Goal: Unclear

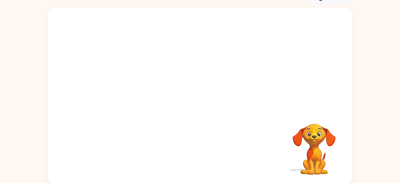
scroll to position [33, 0]
click at [106, 32] on video "Your browser must support playing .mp4 files to use Literably. Please try using…" at bounding box center [200, 59] width 305 height 103
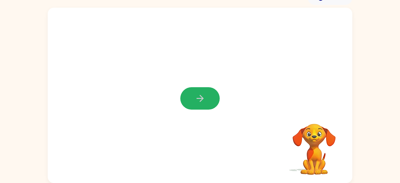
click at [201, 97] on icon "button" at bounding box center [199, 98] width 7 height 7
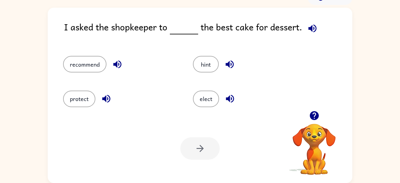
click at [309, 28] on icon "button" at bounding box center [312, 28] width 8 height 8
click at [229, 69] on icon "button" at bounding box center [229, 64] width 11 height 11
click at [228, 98] on icon "button" at bounding box center [230, 99] width 8 height 8
click at [102, 100] on icon "button" at bounding box center [106, 99] width 11 height 11
click at [118, 66] on icon "button" at bounding box center [117, 64] width 11 height 11
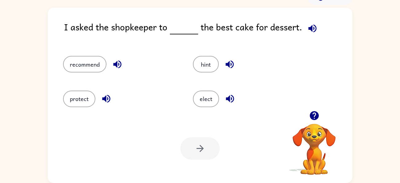
click at [313, 27] on icon "button" at bounding box center [312, 28] width 8 height 8
click at [314, 26] on icon "button" at bounding box center [312, 28] width 8 height 8
click at [308, 29] on icon "button" at bounding box center [312, 28] width 8 height 8
click at [223, 66] on button "button" at bounding box center [230, 65] width 16 height 16
click at [229, 98] on icon "button" at bounding box center [230, 99] width 8 height 8
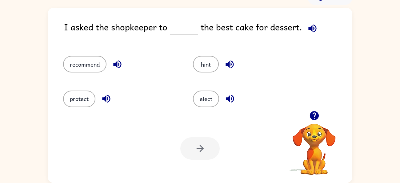
click at [114, 99] on div "protect" at bounding box center [121, 99] width 116 height 17
click at [109, 99] on icon "button" at bounding box center [106, 99] width 11 height 11
click at [310, 33] on button "button" at bounding box center [313, 29] width 16 height 16
click at [75, 61] on button "recommend" at bounding box center [84, 64] width 43 height 17
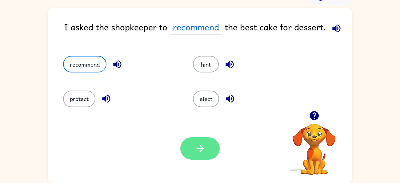
click at [189, 145] on button "button" at bounding box center [199, 149] width 39 height 22
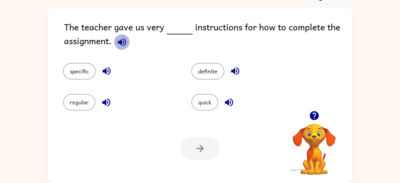
click at [117, 41] on icon "button" at bounding box center [122, 42] width 11 height 11
click at [124, 41] on icon "button" at bounding box center [122, 42] width 11 height 11
click at [105, 104] on icon "button" at bounding box center [106, 102] width 8 height 8
click at [105, 69] on icon "button" at bounding box center [106, 71] width 8 height 8
click at [82, 72] on button "specific" at bounding box center [79, 71] width 33 height 17
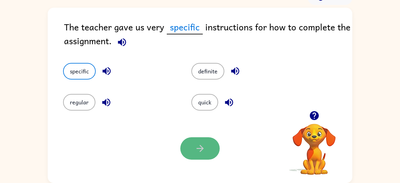
click at [199, 149] on icon "button" at bounding box center [199, 148] width 7 height 7
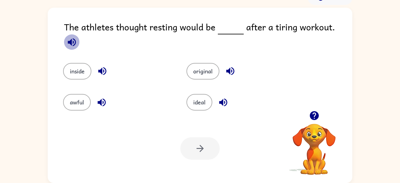
click at [76, 38] on icon "button" at bounding box center [72, 42] width 8 height 8
click at [104, 66] on icon "button" at bounding box center [102, 71] width 11 height 11
click at [85, 63] on button "inside" at bounding box center [77, 71] width 28 height 17
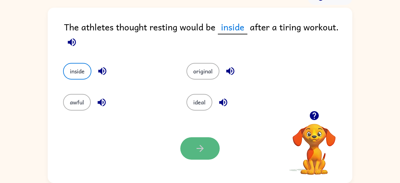
click at [196, 145] on icon "button" at bounding box center [200, 148] width 11 height 11
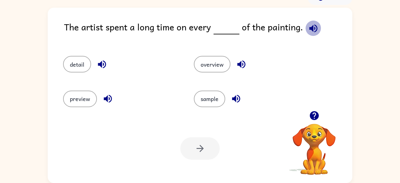
click at [312, 29] on icon "button" at bounding box center [313, 28] width 11 height 11
click at [232, 99] on icon "button" at bounding box center [236, 99] width 11 height 11
click at [217, 96] on button "sample" at bounding box center [209, 99] width 31 height 17
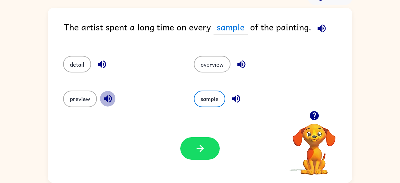
click at [108, 98] on icon "button" at bounding box center [108, 99] width 8 height 8
click at [100, 63] on icon "button" at bounding box center [102, 65] width 8 height 8
click at [80, 70] on button "detail" at bounding box center [77, 64] width 28 height 17
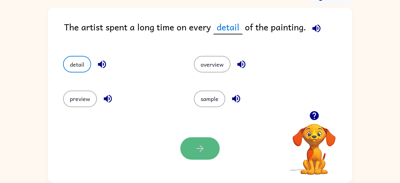
click at [187, 144] on button "button" at bounding box center [199, 149] width 39 height 22
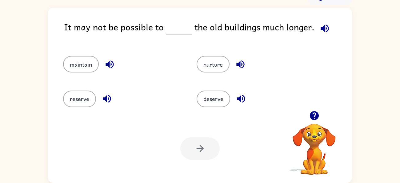
click at [322, 28] on icon "button" at bounding box center [324, 28] width 11 height 11
click at [109, 62] on icon "button" at bounding box center [110, 65] width 8 height 8
click at [322, 26] on icon "button" at bounding box center [324, 28] width 11 height 11
click at [321, 29] on icon "button" at bounding box center [325, 28] width 8 height 8
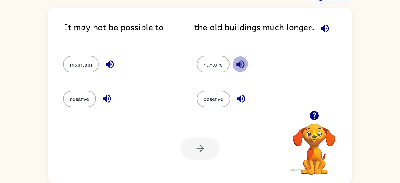
click at [238, 66] on icon "button" at bounding box center [240, 64] width 11 height 11
click at [238, 98] on icon "button" at bounding box center [241, 99] width 8 height 8
click at [109, 98] on icon "button" at bounding box center [107, 99] width 11 height 11
click at [91, 68] on button "maintain" at bounding box center [81, 64] width 36 height 17
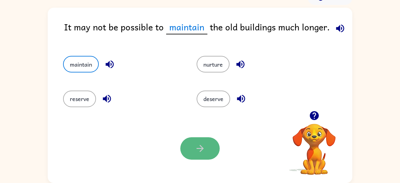
click at [199, 154] on button "button" at bounding box center [199, 149] width 39 height 22
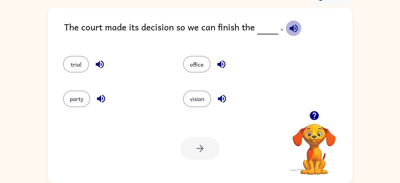
click at [291, 29] on icon "button" at bounding box center [293, 28] width 11 height 11
click at [218, 63] on icon "button" at bounding box center [221, 65] width 8 height 8
click at [221, 100] on icon "button" at bounding box center [222, 99] width 8 height 8
click at [200, 103] on button "vision" at bounding box center [197, 99] width 28 height 17
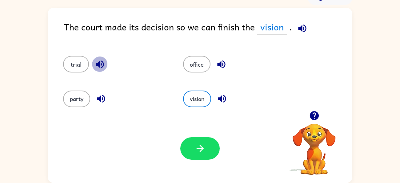
click at [104, 64] on icon "button" at bounding box center [100, 65] width 8 height 8
click at [100, 94] on icon "button" at bounding box center [101, 99] width 11 height 11
click at [71, 63] on button "trial" at bounding box center [76, 64] width 26 height 17
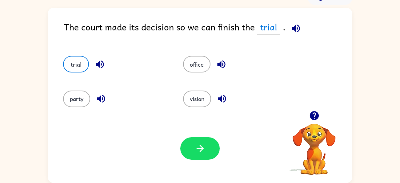
click at [295, 26] on icon "button" at bounding box center [295, 28] width 11 height 11
click at [211, 148] on button "button" at bounding box center [199, 149] width 39 height 22
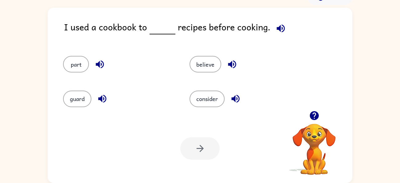
click at [277, 27] on icon "button" at bounding box center [281, 28] width 8 height 8
click at [235, 98] on icon "button" at bounding box center [235, 99] width 8 height 8
click at [232, 62] on icon "button" at bounding box center [232, 64] width 11 height 11
click at [101, 96] on icon "button" at bounding box center [102, 99] width 11 height 11
click at [100, 67] on icon "button" at bounding box center [99, 64] width 11 height 11
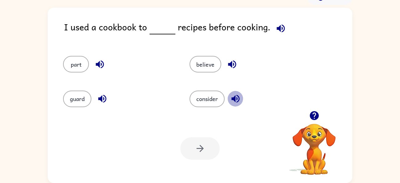
click at [233, 99] on icon "button" at bounding box center [235, 99] width 8 height 8
click at [214, 102] on button "consider" at bounding box center [207, 99] width 35 height 17
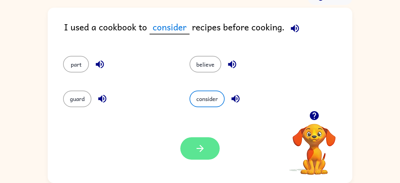
click at [210, 144] on button "button" at bounding box center [199, 149] width 39 height 22
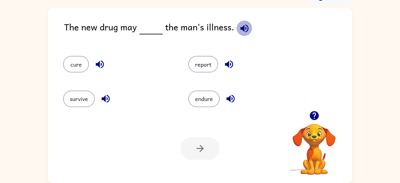
click at [243, 30] on icon "button" at bounding box center [244, 28] width 11 height 11
click at [103, 61] on icon "button" at bounding box center [99, 64] width 11 height 11
click at [80, 69] on button "cure" at bounding box center [76, 64] width 26 height 17
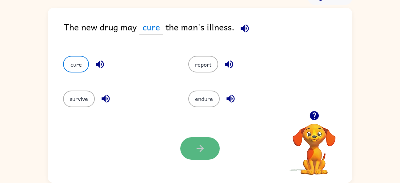
click at [193, 156] on button "button" at bounding box center [199, 149] width 39 height 22
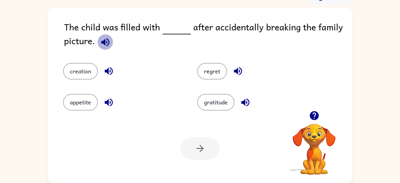
click at [105, 43] on icon "button" at bounding box center [105, 42] width 8 height 8
click at [241, 102] on icon "button" at bounding box center [245, 102] width 11 height 11
click at [233, 72] on icon "button" at bounding box center [238, 71] width 11 height 11
click at [107, 72] on icon "button" at bounding box center [109, 71] width 8 height 8
click at [110, 103] on icon "button" at bounding box center [109, 102] width 8 height 8
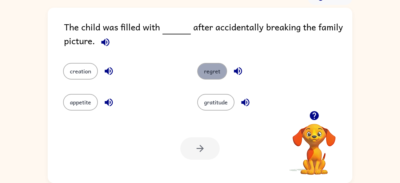
click at [216, 64] on button "regret" at bounding box center [212, 71] width 30 height 17
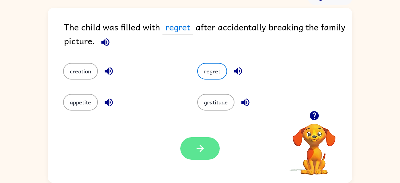
click at [207, 150] on button "button" at bounding box center [199, 149] width 39 height 22
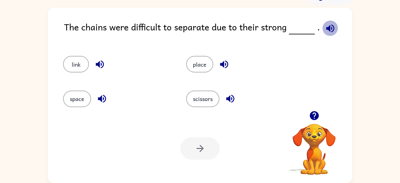
click at [328, 26] on icon "button" at bounding box center [330, 28] width 11 height 11
click at [102, 61] on icon "button" at bounding box center [99, 64] width 11 height 11
click at [227, 62] on icon "button" at bounding box center [224, 65] width 8 height 8
click at [232, 98] on icon "button" at bounding box center [230, 99] width 8 height 8
click at [101, 97] on icon "button" at bounding box center [102, 99] width 8 height 8
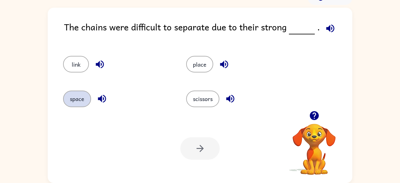
click at [82, 95] on button "space" at bounding box center [77, 99] width 28 height 17
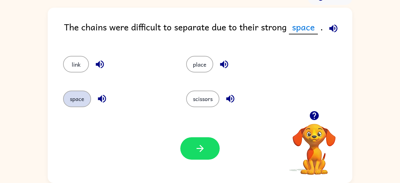
click at [82, 95] on button "space" at bounding box center [77, 99] width 28 height 17
click at [209, 162] on div "Your browser must support playing .mp4 files to use Literably. Please try using…" at bounding box center [200, 148] width 305 height 69
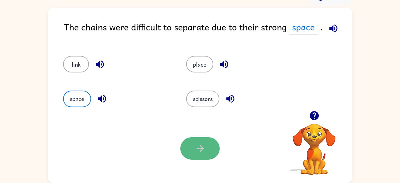
click at [207, 153] on button "button" at bounding box center [199, 149] width 39 height 22
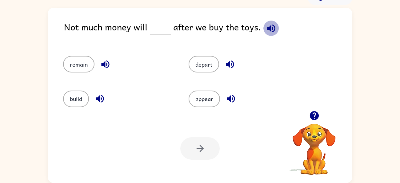
click at [272, 27] on icon "button" at bounding box center [271, 28] width 11 height 11
click at [105, 61] on icon "button" at bounding box center [105, 64] width 11 height 11
click at [275, 25] on button "button" at bounding box center [271, 29] width 16 height 16
click at [268, 26] on icon "button" at bounding box center [271, 28] width 8 height 8
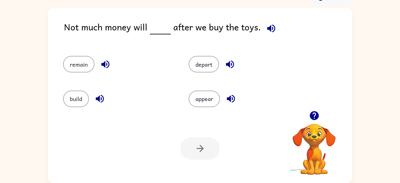
click at [267, 27] on icon "button" at bounding box center [271, 28] width 8 height 8
click at [228, 61] on icon "button" at bounding box center [230, 64] width 11 height 11
click at [267, 27] on icon "button" at bounding box center [271, 28] width 8 height 8
click at [267, 28] on icon "button" at bounding box center [271, 28] width 8 height 8
click at [104, 95] on icon "button" at bounding box center [99, 99] width 11 height 11
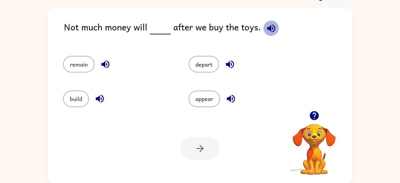
click at [267, 27] on icon "button" at bounding box center [271, 28] width 8 height 8
click at [269, 29] on icon "button" at bounding box center [271, 28] width 11 height 11
click at [227, 99] on icon "button" at bounding box center [231, 99] width 8 height 8
click at [267, 29] on icon "button" at bounding box center [271, 28] width 8 height 8
click at [208, 96] on button "appear" at bounding box center [204, 99] width 31 height 17
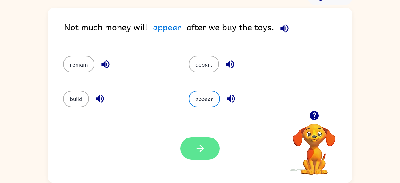
click at [206, 153] on button "button" at bounding box center [199, 149] width 39 height 22
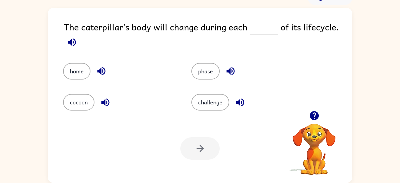
click at [71, 55] on div "home" at bounding box center [115, 66] width 128 height 31
click at [67, 42] on icon "button" at bounding box center [71, 42] width 11 height 11
click at [96, 74] on icon "button" at bounding box center [101, 71] width 11 height 11
click at [103, 103] on icon "button" at bounding box center [105, 102] width 8 height 8
click at [238, 100] on icon "button" at bounding box center [240, 102] width 8 height 8
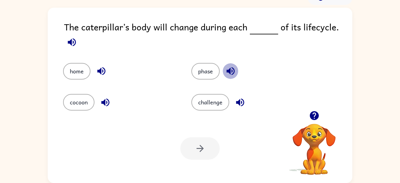
click at [228, 73] on icon "button" at bounding box center [230, 71] width 11 height 11
click at [239, 102] on icon "button" at bounding box center [240, 102] width 8 height 8
click at [207, 67] on button "phase" at bounding box center [205, 71] width 28 height 17
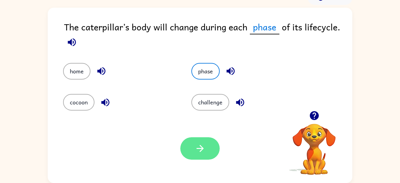
click at [205, 139] on button "button" at bounding box center [199, 149] width 39 height 22
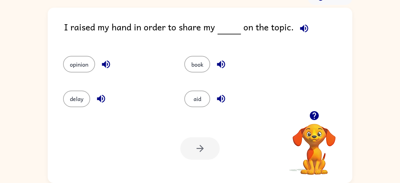
click at [299, 26] on icon "button" at bounding box center [304, 28] width 11 height 11
click at [106, 62] on icon "button" at bounding box center [106, 65] width 8 height 8
click at [301, 29] on icon "button" at bounding box center [304, 28] width 11 height 11
click at [220, 62] on icon "button" at bounding box center [221, 65] width 8 height 8
click at [308, 28] on button "button" at bounding box center [304, 29] width 16 height 16
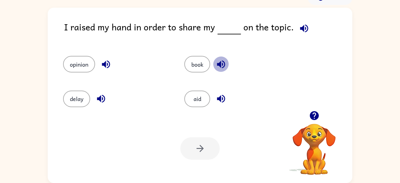
click at [221, 62] on icon "button" at bounding box center [221, 64] width 11 height 11
click at [307, 25] on button "button" at bounding box center [304, 29] width 16 height 16
click at [73, 66] on button "opinion" at bounding box center [79, 64] width 32 height 17
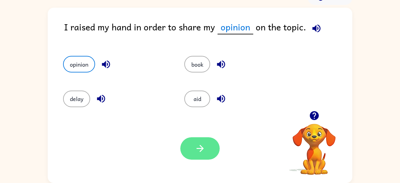
click at [193, 140] on button "button" at bounding box center [199, 149] width 39 height 22
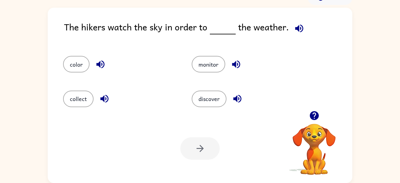
click at [294, 31] on icon "button" at bounding box center [299, 28] width 11 height 11
click at [102, 63] on icon "button" at bounding box center [100, 64] width 11 height 11
click at [106, 100] on icon "button" at bounding box center [104, 99] width 11 height 11
click at [235, 96] on icon "button" at bounding box center [237, 99] width 11 height 11
click at [234, 62] on icon "button" at bounding box center [236, 65] width 8 height 8
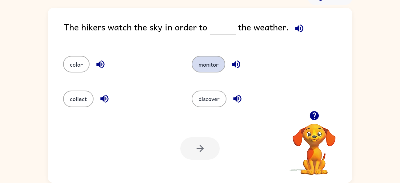
click at [217, 65] on button "monitor" at bounding box center [209, 64] width 34 height 17
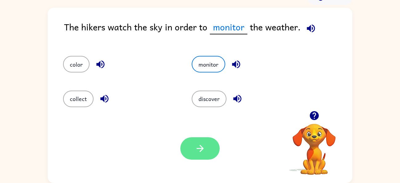
click at [198, 159] on button "button" at bounding box center [199, 149] width 39 height 22
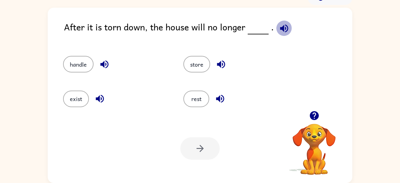
click at [279, 29] on icon "button" at bounding box center [284, 28] width 11 height 11
click at [108, 64] on icon "button" at bounding box center [104, 65] width 8 height 8
click at [281, 31] on icon "button" at bounding box center [284, 28] width 8 height 8
click at [107, 46] on div "handle" at bounding box center [111, 61] width 120 height 34
click at [104, 60] on icon "button" at bounding box center [104, 64] width 11 height 11
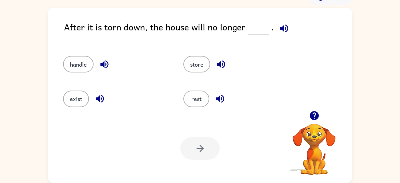
click at [99, 94] on icon "button" at bounding box center [99, 99] width 11 height 11
click at [82, 100] on button "exist" at bounding box center [76, 99] width 26 height 17
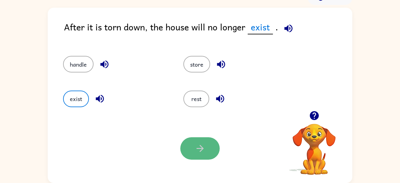
click at [205, 154] on icon "button" at bounding box center [200, 148] width 11 height 11
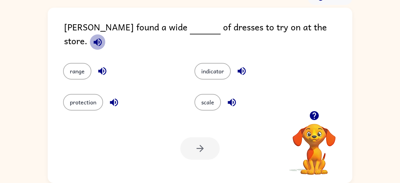
click at [103, 37] on icon "button" at bounding box center [97, 42] width 11 height 11
click at [231, 99] on icon "button" at bounding box center [232, 102] width 8 height 8
click at [235, 55] on div "indicator" at bounding box center [248, 66] width 131 height 31
click at [239, 66] on icon "button" at bounding box center [241, 71] width 11 height 11
click at [103, 69] on button "button" at bounding box center [102, 71] width 16 height 16
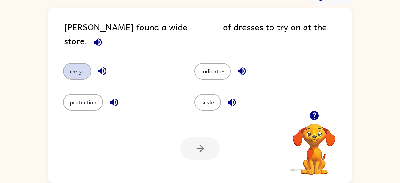
click at [80, 63] on button "range" at bounding box center [77, 71] width 28 height 17
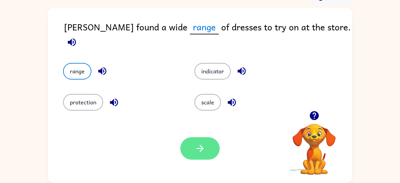
click at [187, 146] on button "button" at bounding box center [199, 149] width 39 height 22
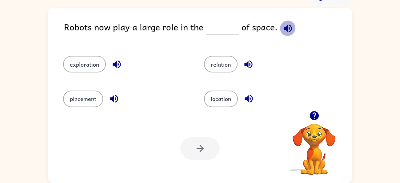
click at [285, 28] on icon "button" at bounding box center [288, 28] width 8 height 8
click at [113, 65] on icon "button" at bounding box center [116, 64] width 11 height 11
click at [115, 99] on icon "button" at bounding box center [114, 99] width 8 height 8
click at [241, 100] on button "button" at bounding box center [249, 99] width 16 height 16
click at [249, 68] on icon "button" at bounding box center [248, 64] width 11 height 11
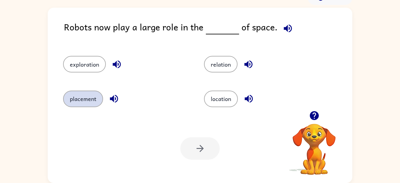
click at [78, 99] on button "placement" at bounding box center [83, 99] width 40 height 17
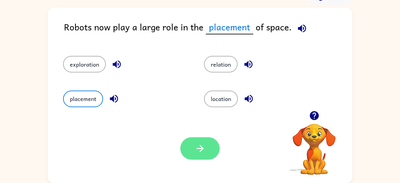
click at [196, 152] on icon "button" at bounding box center [200, 148] width 11 height 11
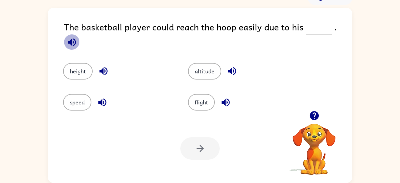
click at [80, 34] on button "button" at bounding box center [72, 42] width 16 height 16
click at [101, 66] on icon "button" at bounding box center [103, 71] width 11 height 11
click at [76, 63] on button "height" at bounding box center [78, 71] width 30 height 17
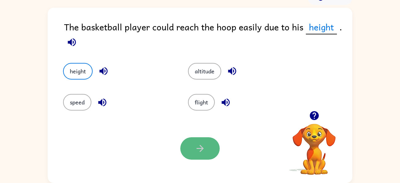
click at [201, 148] on icon "button" at bounding box center [199, 148] width 7 height 7
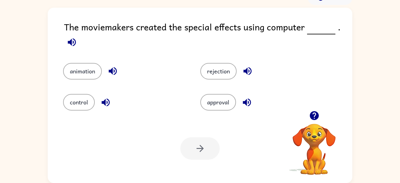
click at [67, 43] on icon "button" at bounding box center [71, 42] width 11 height 11
click at [110, 69] on icon "button" at bounding box center [112, 71] width 11 height 11
click at [106, 100] on icon "button" at bounding box center [105, 102] width 11 height 11
click at [249, 70] on icon "button" at bounding box center [247, 71] width 8 height 8
click at [248, 100] on icon "button" at bounding box center [247, 102] width 11 height 11
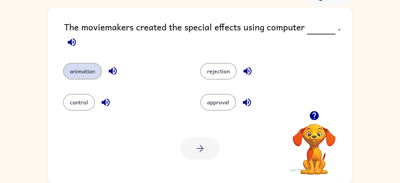
click at [89, 67] on button "animation" at bounding box center [82, 71] width 39 height 17
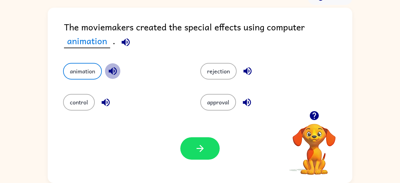
click at [110, 70] on icon "button" at bounding box center [113, 71] width 8 height 8
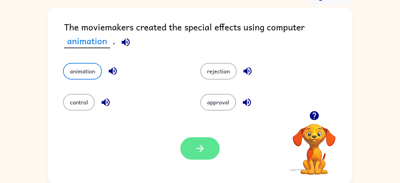
click at [194, 158] on button "button" at bounding box center [199, 149] width 39 height 22
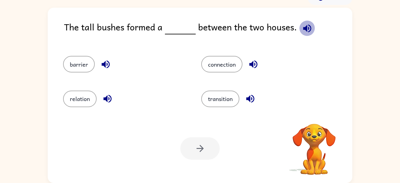
click at [305, 26] on icon "button" at bounding box center [307, 28] width 11 height 11
click at [107, 66] on icon "button" at bounding box center [105, 64] width 11 height 11
click at [105, 101] on icon "button" at bounding box center [107, 99] width 11 height 11
click at [309, 25] on icon "button" at bounding box center [307, 28] width 11 height 11
click at [254, 96] on icon "button" at bounding box center [250, 99] width 11 height 11
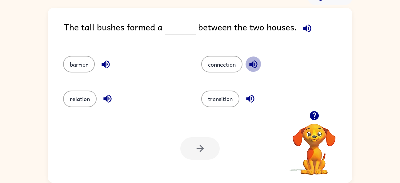
click at [255, 65] on icon "button" at bounding box center [253, 65] width 8 height 8
click at [102, 57] on button "button" at bounding box center [106, 65] width 16 height 16
click at [110, 96] on icon "button" at bounding box center [107, 99] width 8 height 8
click at [81, 57] on button "barrier" at bounding box center [79, 64] width 32 height 17
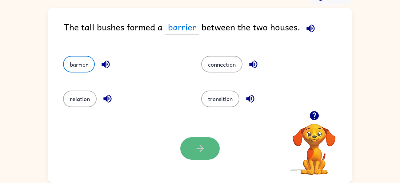
click at [199, 138] on button "button" at bounding box center [199, 149] width 39 height 22
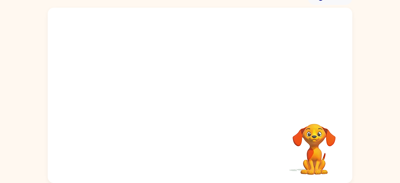
click at [252, 61] on video "Your browser must support playing .mp4 files to use Literably. Please try using…" at bounding box center [200, 59] width 305 height 103
click at [159, 62] on video "Your browser must support playing .mp4 files to use Literably. Please try using…" at bounding box center [200, 59] width 305 height 103
click at [146, 16] on video "Your browser must support playing .mp4 files to use Literably. Please try using…" at bounding box center [200, 59] width 305 height 103
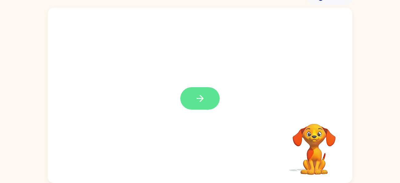
click at [199, 95] on icon "button" at bounding box center [200, 98] width 11 height 11
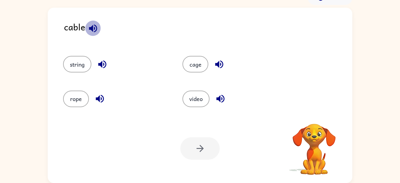
click at [88, 30] on icon "button" at bounding box center [93, 28] width 11 height 11
click at [105, 61] on icon "button" at bounding box center [102, 64] width 11 height 11
click at [102, 74] on div "string" at bounding box center [110, 61] width 119 height 34
click at [99, 102] on icon "button" at bounding box center [100, 99] width 8 height 8
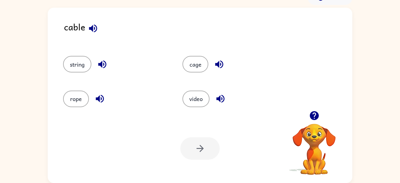
click at [219, 93] on button "button" at bounding box center [221, 99] width 16 height 16
click at [217, 64] on icon "button" at bounding box center [219, 65] width 8 height 8
click at [88, 30] on icon "button" at bounding box center [93, 28] width 11 height 11
click at [105, 69] on icon "button" at bounding box center [102, 64] width 11 height 11
click at [98, 109] on div "rope" at bounding box center [110, 96] width 119 height 34
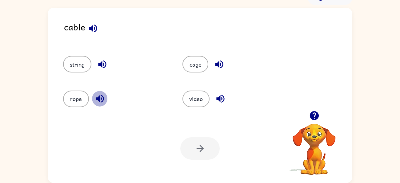
click at [98, 106] on button "button" at bounding box center [100, 99] width 16 height 16
click at [210, 98] on div "video" at bounding box center [234, 99] width 105 height 17
click at [90, 29] on icon "button" at bounding box center [93, 28] width 11 height 11
click at [101, 65] on icon "button" at bounding box center [102, 65] width 8 height 8
click at [84, 68] on button "string" at bounding box center [77, 64] width 28 height 17
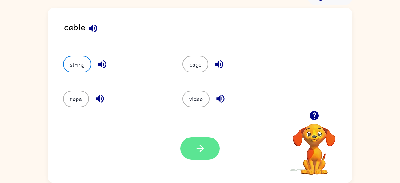
click at [187, 154] on button "button" at bounding box center [199, 149] width 39 height 22
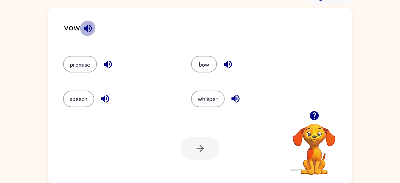
click at [89, 27] on icon "button" at bounding box center [87, 28] width 11 height 11
click at [231, 66] on icon "button" at bounding box center [227, 64] width 11 height 11
click at [236, 101] on icon "button" at bounding box center [235, 99] width 11 height 11
click at [210, 65] on button "bow" at bounding box center [204, 64] width 26 height 17
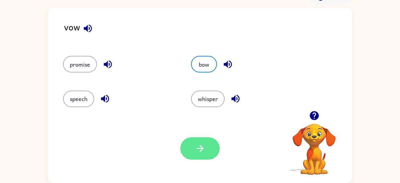
click at [211, 146] on button "button" at bounding box center [199, 149] width 39 height 22
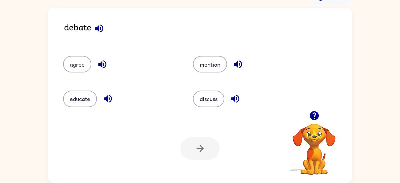
click at [97, 28] on icon "button" at bounding box center [99, 28] width 8 height 8
click at [100, 66] on icon "button" at bounding box center [102, 64] width 11 height 11
click at [107, 102] on icon "button" at bounding box center [107, 99] width 11 height 11
click at [238, 64] on icon "button" at bounding box center [238, 64] width 11 height 11
click at [236, 96] on icon "button" at bounding box center [235, 99] width 11 height 11
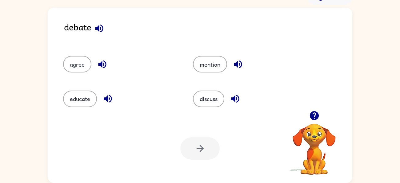
click at [100, 29] on icon "button" at bounding box center [99, 28] width 11 height 11
click at [234, 103] on icon "button" at bounding box center [235, 99] width 11 height 11
click at [94, 64] on button "button" at bounding box center [102, 65] width 16 height 16
click at [204, 95] on button "discuss" at bounding box center [208, 99] width 31 height 17
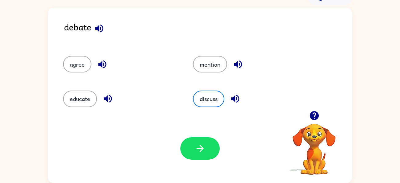
click at [210, 162] on div "Your browser must support playing .mp4 files to use Literably. Please try using…" at bounding box center [200, 148] width 305 height 69
click at [208, 149] on button "button" at bounding box center [199, 149] width 39 height 22
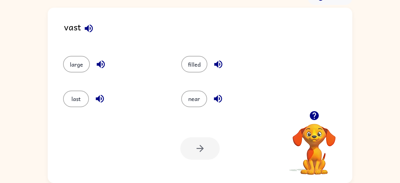
click at [88, 30] on icon "button" at bounding box center [89, 28] width 8 height 8
click at [106, 62] on icon "button" at bounding box center [100, 64] width 11 height 11
click at [100, 104] on icon "button" at bounding box center [99, 99] width 11 height 11
click at [222, 61] on icon "button" at bounding box center [218, 64] width 11 height 11
click at [216, 98] on icon "button" at bounding box center [218, 99] width 8 height 8
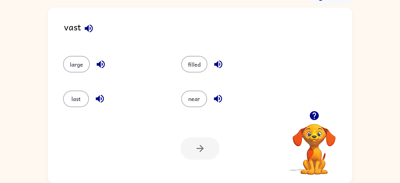
click at [100, 67] on icon "button" at bounding box center [101, 65] width 8 height 8
click at [75, 61] on button "large" at bounding box center [76, 64] width 27 height 17
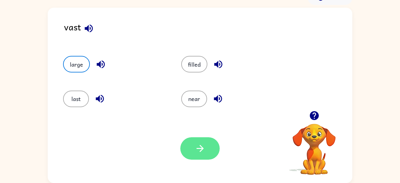
click at [206, 152] on button "button" at bounding box center [199, 149] width 39 height 22
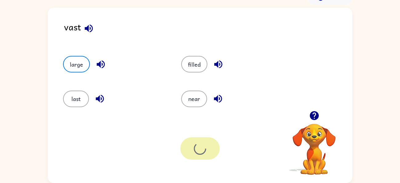
click at [206, 152] on div at bounding box center [199, 149] width 39 height 22
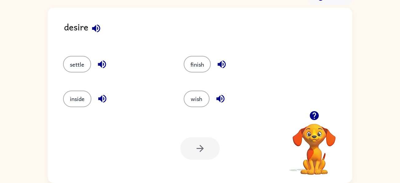
click at [95, 26] on icon "button" at bounding box center [96, 28] width 8 height 8
click at [100, 64] on icon "button" at bounding box center [102, 65] width 8 height 8
click at [98, 101] on icon "button" at bounding box center [102, 99] width 11 height 11
click at [219, 64] on icon "button" at bounding box center [222, 65] width 8 height 8
click at [222, 99] on icon "button" at bounding box center [220, 99] width 8 height 8
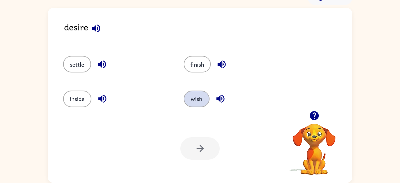
click at [201, 98] on button "wish" at bounding box center [197, 99] width 26 height 17
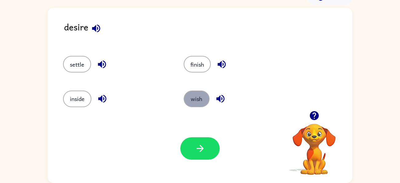
click at [201, 98] on button "wish" at bounding box center [197, 99] width 26 height 17
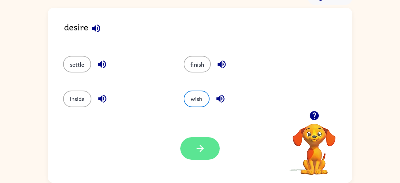
click at [214, 151] on button "button" at bounding box center [199, 149] width 39 height 22
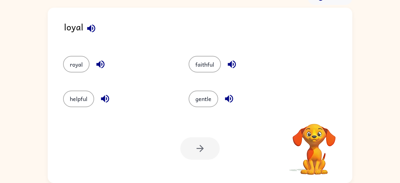
click at [199, 147] on div at bounding box center [199, 149] width 39 height 22
click at [90, 26] on icon "button" at bounding box center [91, 28] width 8 height 8
click at [100, 63] on icon "button" at bounding box center [100, 65] width 8 height 8
click at [76, 70] on button "royal" at bounding box center [76, 64] width 26 height 17
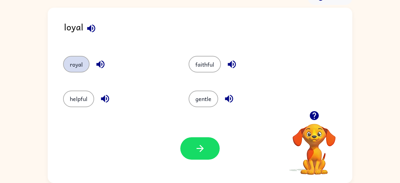
click at [76, 70] on button "royal" at bounding box center [76, 64] width 26 height 17
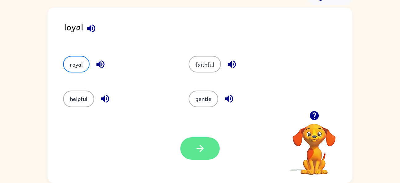
click at [195, 147] on icon "button" at bounding box center [200, 148] width 11 height 11
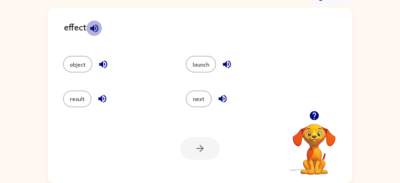
click at [91, 29] on icon "button" at bounding box center [94, 28] width 11 height 11
click at [102, 58] on button "button" at bounding box center [103, 65] width 16 height 16
click at [86, 80] on div "result" at bounding box center [112, 96] width 123 height 34
click at [100, 101] on icon "button" at bounding box center [102, 99] width 11 height 11
click at [225, 61] on icon "button" at bounding box center [227, 64] width 11 height 11
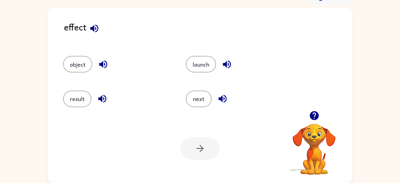
click at [221, 102] on icon "button" at bounding box center [222, 99] width 11 height 11
click at [102, 66] on icon "button" at bounding box center [103, 65] width 8 height 8
click at [102, 94] on icon "button" at bounding box center [102, 99] width 11 height 11
click at [92, 22] on button "button" at bounding box center [94, 29] width 16 height 16
click at [78, 98] on button "result" at bounding box center [77, 99] width 28 height 17
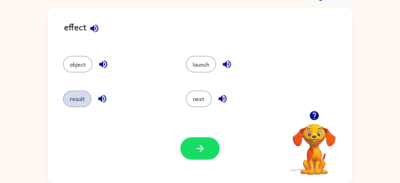
click at [80, 98] on button "result" at bounding box center [77, 99] width 28 height 17
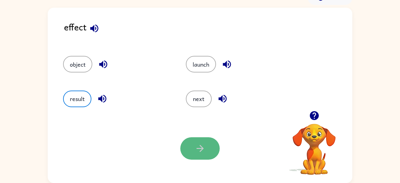
click at [198, 145] on icon "button" at bounding box center [200, 148] width 11 height 11
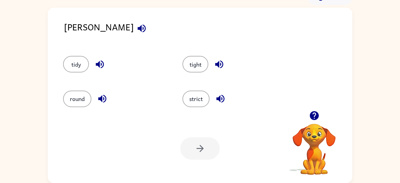
click at [136, 25] on icon "button" at bounding box center [141, 28] width 11 height 11
click at [98, 62] on icon "button" at bounding box center [100, 65] width 8 height 8
click at [100, 100] on icon "button" at bounding box center [102, 99] width 11 height 11
click at [219, 61] on icon "button" at bounding box center [219, 64] width 11 height 11
click at [220, 100] on icon "button" at bounding box center [220, 99] width 8 height 8
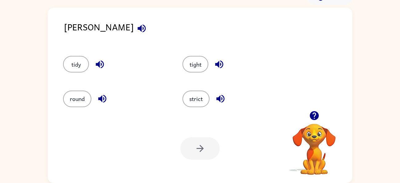
click at [138, 29] on icon "button" at bounding box center [142, 28] width 8 height 8
click at [223, 101] on icon "button" at bounding box center [220, 99] width 8 height 8
click at [110, 108] on div "round" at bounding box center [110, 96] width 119 height 34
click at [196, 96] on button "strict" at bounding box center [195, 99] width 27 height 17
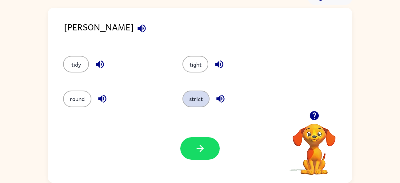
click at [196, 96] on button "strict" at bounding box center [195, 99] width 27 height 17
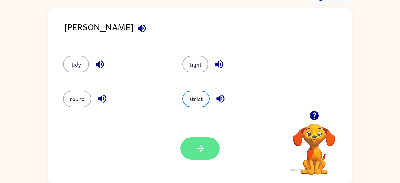
click at [197, 147] on icon "button" at bounding box center [200, 148] width 11 height 11
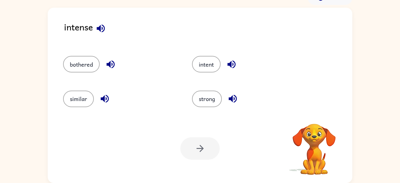
click at [197, 147] on div at bounding box center [199, 149] width 39 height 22
click at [100, 31] on icon "button" at bounding box center [100, 28] width 11 height 11
click at [104, 62] on button "button" at bounding box center [111, 65] width 16 height 16
click at [101, 96] on icon "button" at bounding box center [104, 99] width 11 height 11
click at [233, 62] on icon "button" at bounding box center [231, 64] width 11 height 11
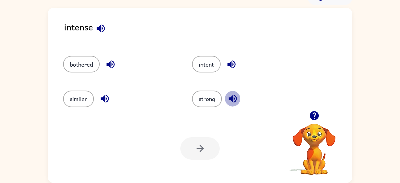
click at [232, 98] on icon "button" at bounding box center [233, 99] width 8 height 8
click at [205, 61] on button "intent" at bounding box center [206, 64] width 29 height 17
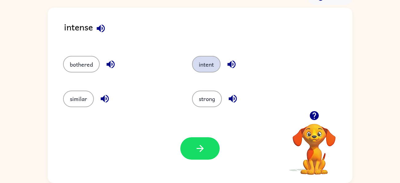
click at [205, 61] on button "intent" at bounding box center [206, 64] width 29 height 17
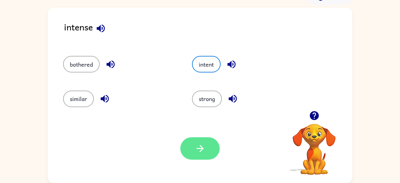
click at [197, 146] on icon "button" at bounding box center [200, 148] width 11 height 11
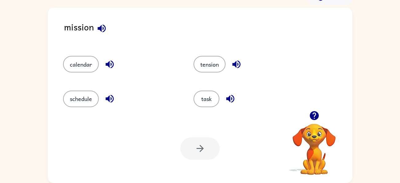
click at [103, 30] on icon "button" at bounding box center [101, 28] width 11 height 11
click at [110, 62] on icon "button" at bounding box center [109, 64] width 11 height 11
click at [110, 100] on icon "button" at bounding box center [109, 99] width 11 height 11
click at [235, 63] on icon "button" at bounding box center [236, 65] width 8 height 8
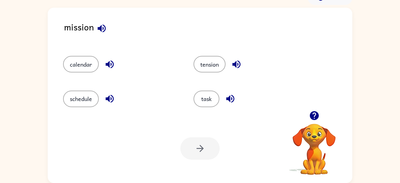
click at [234, 94] on icon "button" at bounding box center [230, 99] width 11 height 11
click at [209, 96] on button "task" at bounding box center [207, 99] width 26 height 17
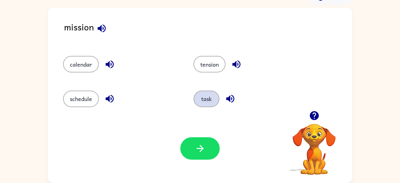
click at [208, 96] on button "task" at bounding box center [207, 99] width 26 height 17
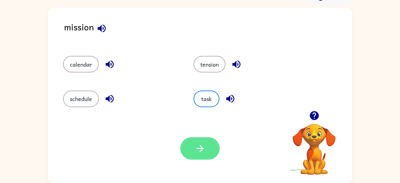
click at [196, 147] on icon "button" at bounding box center [200, 148] width 11 height 11
click at [196, 147] on div at bounding box center [199, 149] width 39 height 22
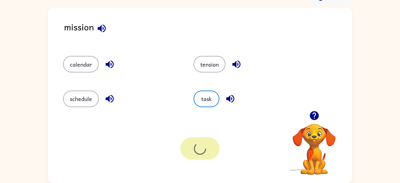
scroll to position [22, 0]
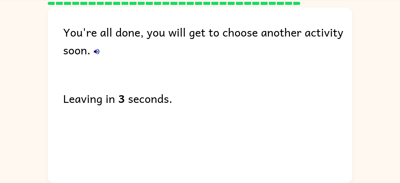
click at [94, 50] on icon "button" at bounding box center [96, 51] width 7 height 7
